Goal: Task Accomplishment & Management: Manage account settings

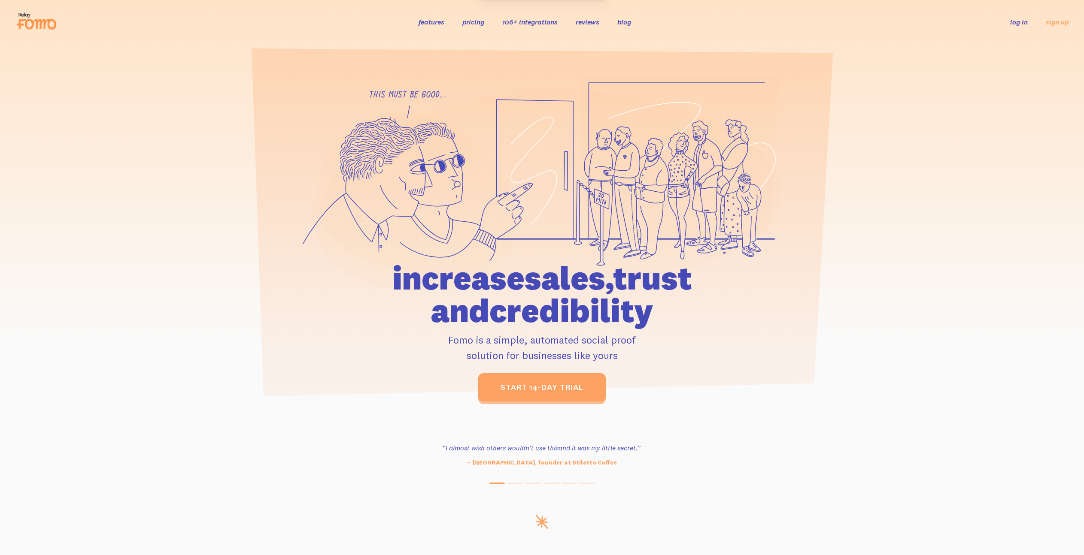
click at [1013, 21] on link "log in" at bounding box center [1019, 22] width 18 height 9
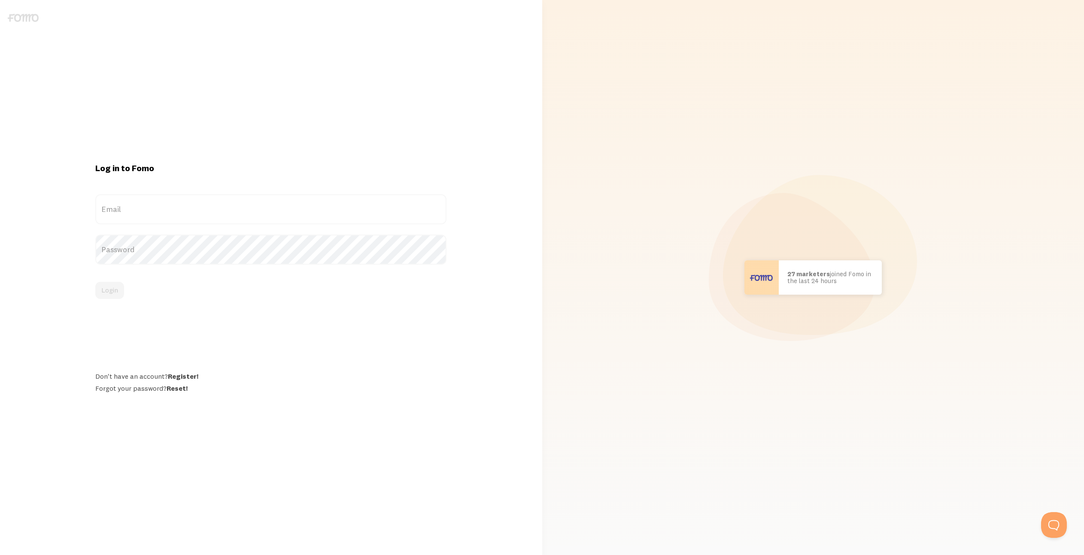
click at [127, 212] on label "Email" at bounding box center [270, 209] width 351 height 30
click at [127, 212] on input "Email" at bounding box center [270, 209] width 351 height 30
click at [139, 212] on label "Email" at bounding box center [270, 209] width 351 height 30
click at [139, 212] on input "Email" at bounding box center [270, 209] width 351 height 30
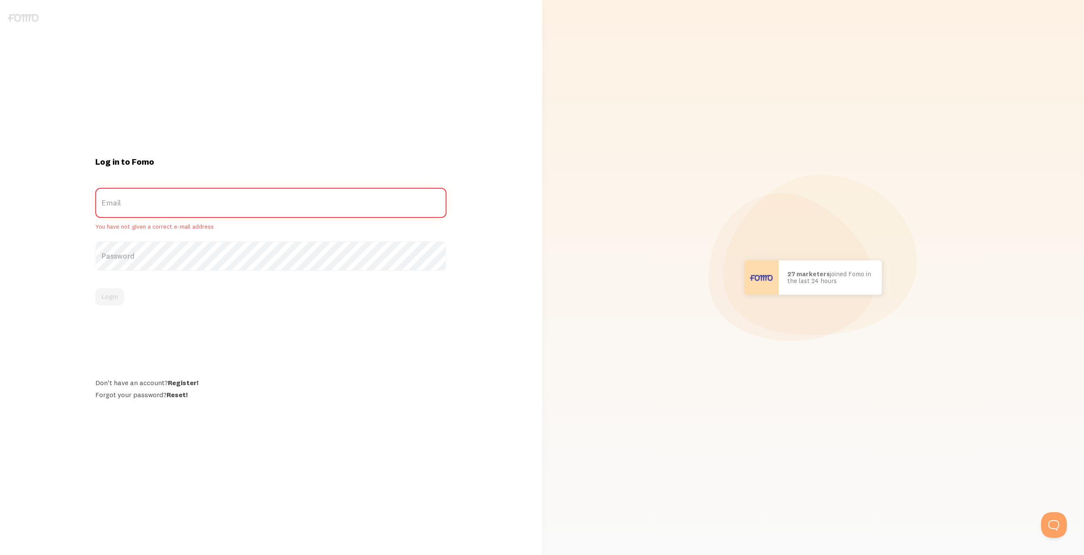
click at [95, 218] on div at bounding box center [95, 218] width 0 height 0
click at [147, 202] on label "Email" at bounding box center [270, 203] width 351 height 30
click at [147, 202] on input "Email" at bounding box center [270, 203] width 351 height 30
type input "aarin@communityinfluencer.com"
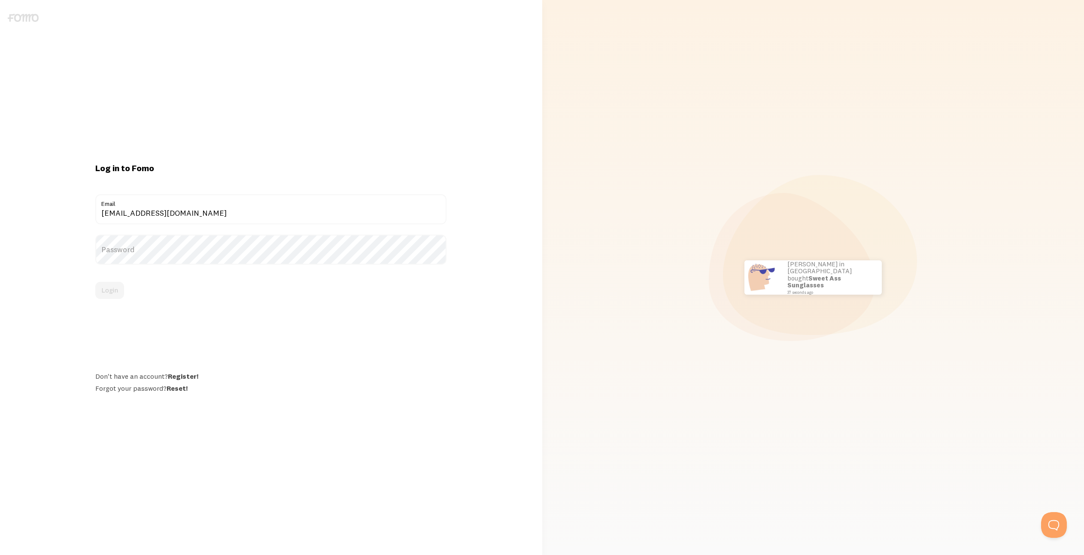
click at [174, 254] on label "Password" at bounding box center [270, 250] width 351 height 30
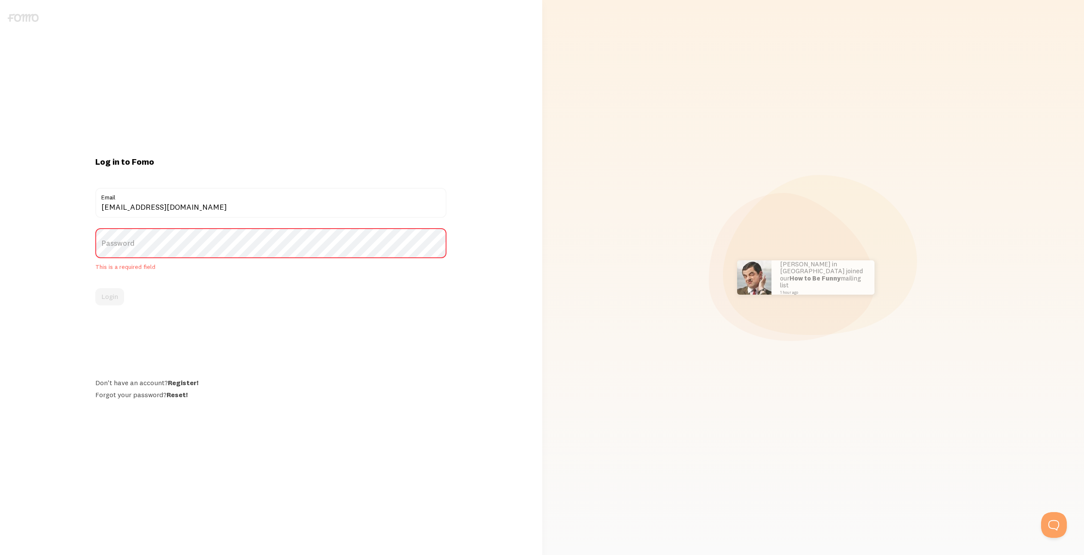
click at [144, 254] on label "Password" at bounding box center [270, 243] width 351 height 30
click at [95, 258] on div at bounding box center [95, 258] width 0 height 0
click at [138, 248] on label "Password" at bounding box center [270, 243] width 351 height 30
click at [172, 394] on link "Reset!" at bounding box center [176, 394] width 21 height 9
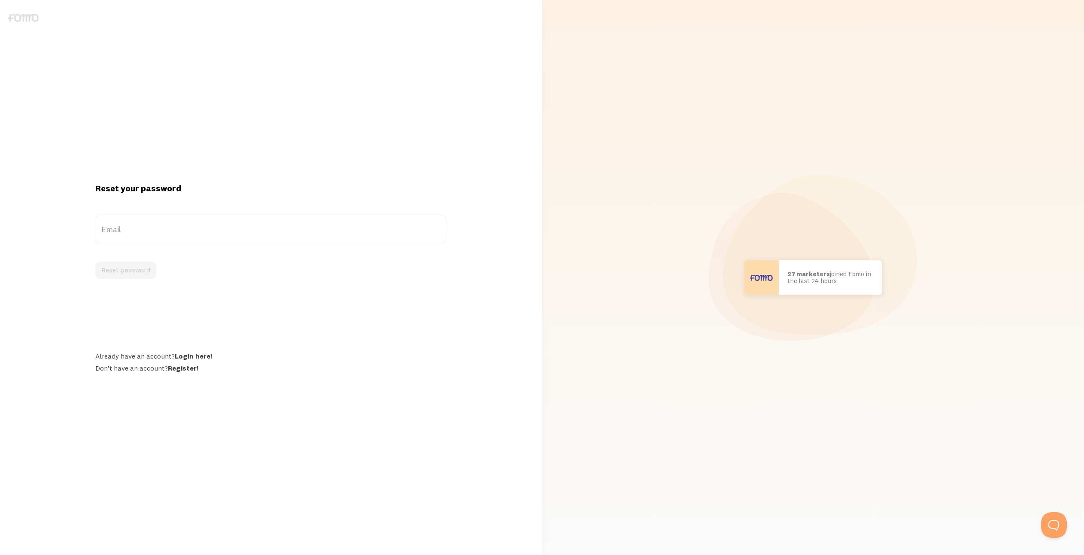
click at [185, 223] on label "Email" at bounding box center [270, 230] width 351 height 30
click at [185, 223] on input "Email" at bounding box center [270, 230] width 351 height 30
